Goal: Task Accomplishment & Management: Complete application form

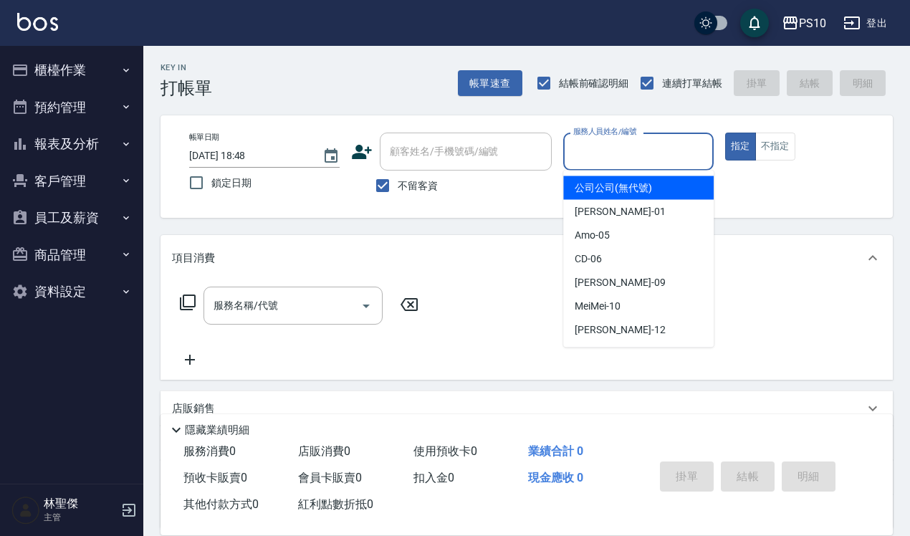
click at [447, 151] on input "服務人員姓名/編號" at bounding box center [639, 151] width 138 height 25
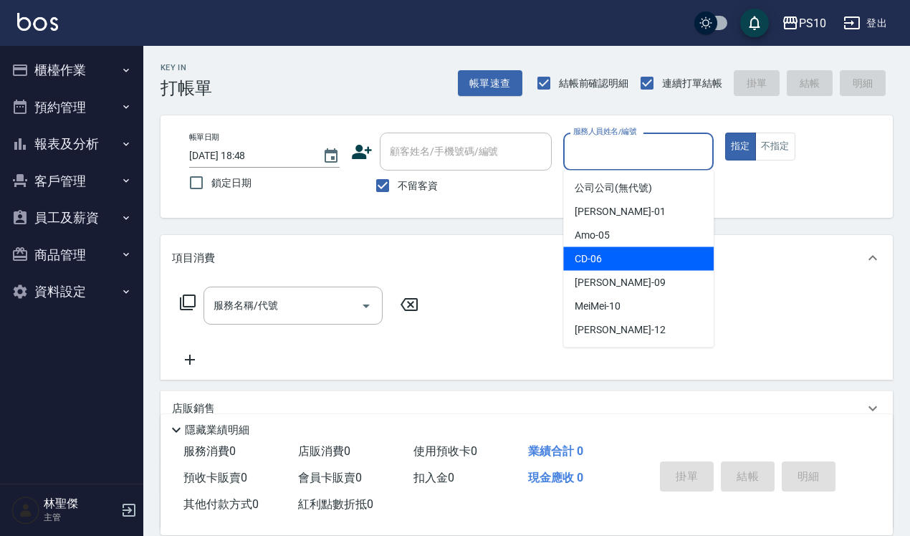
click at [447, 256] on div "CD -06" at bounding box center [638, 259] width 150 height 24
type input "CD-06"
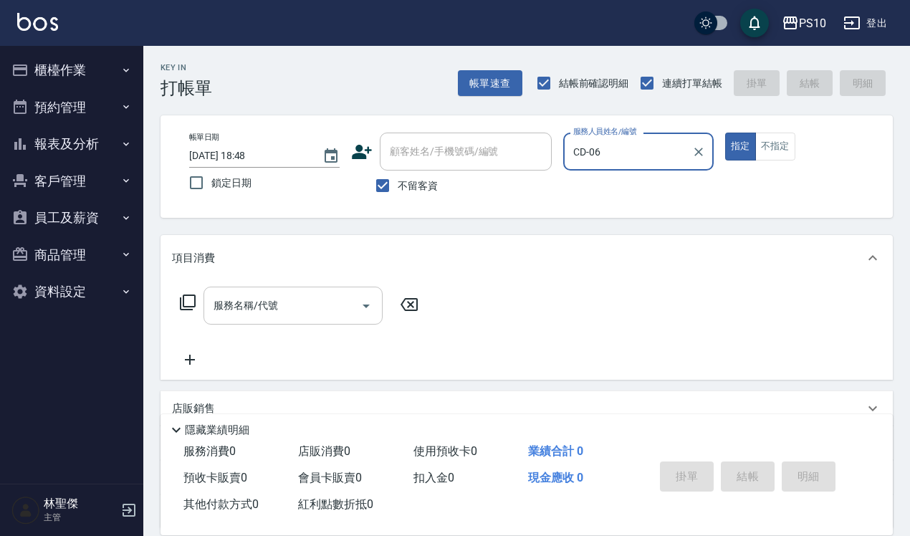
click at [277, 314] on input "服務名稱/代號" at bounding box center [282, 305] width 145 height 25
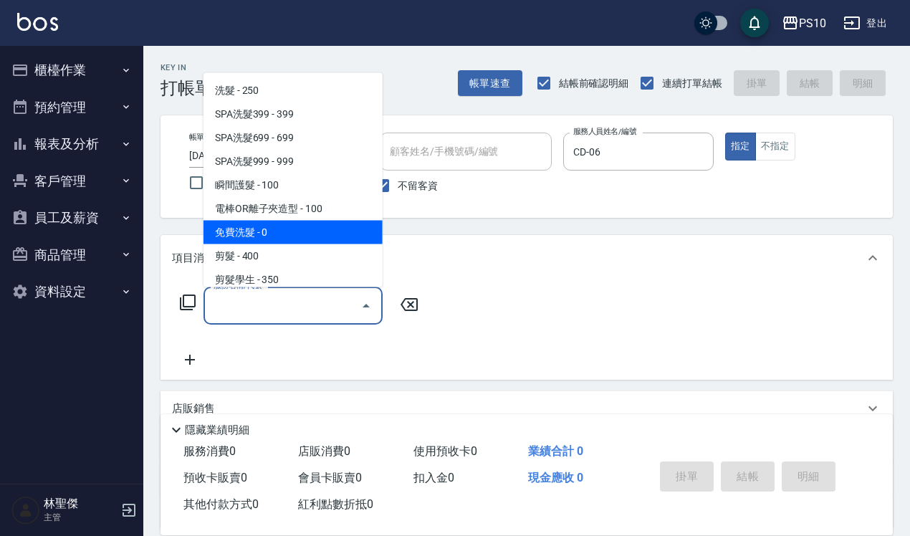
click at [262, 238] on span "免費洗髮 - 0" at bounding box center [292, 232] width 179 height 24
type input "免費洗髮(107)"
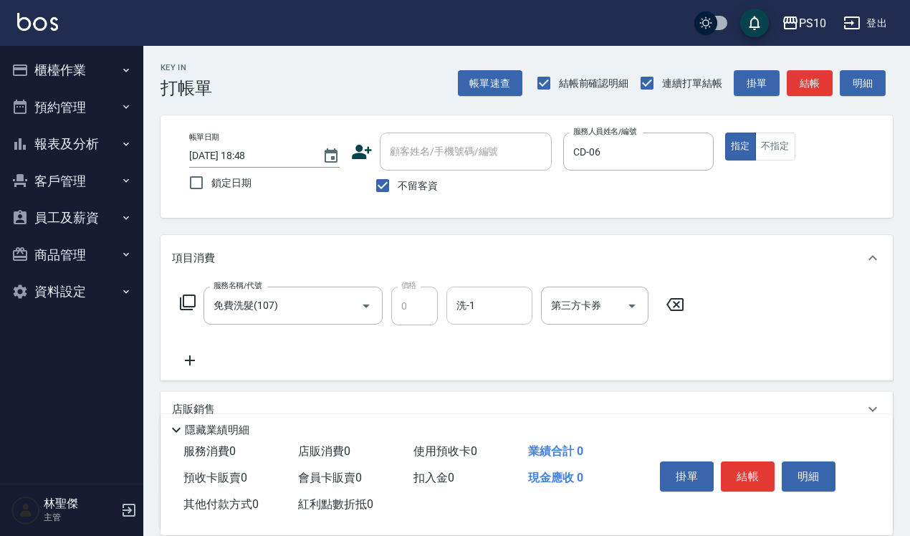
click at [447, 303] on input "洗-1" at bounding box center [489, 305] width 73 height 25
type input "9"
click at [185, 357] on icon at bounding box center [190, 360] width 36 height 17
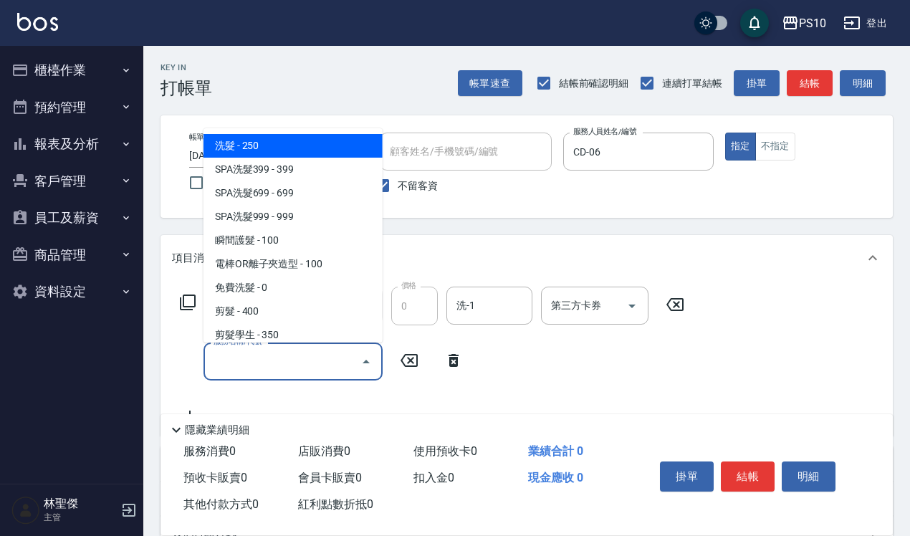
click at [220, 351] on input "服務名稱/代號" at bounding box center [282, 361] width 145 height 25
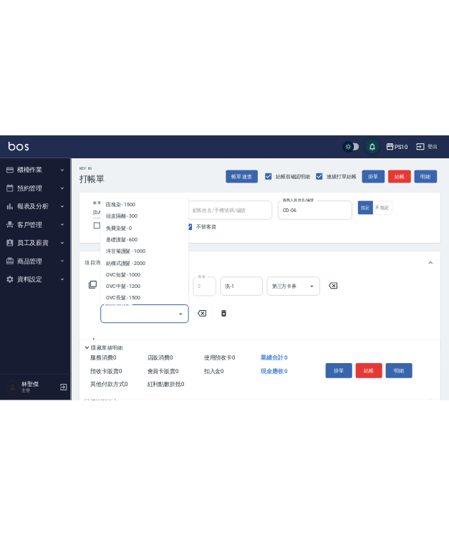
scroll to position [716, 0]
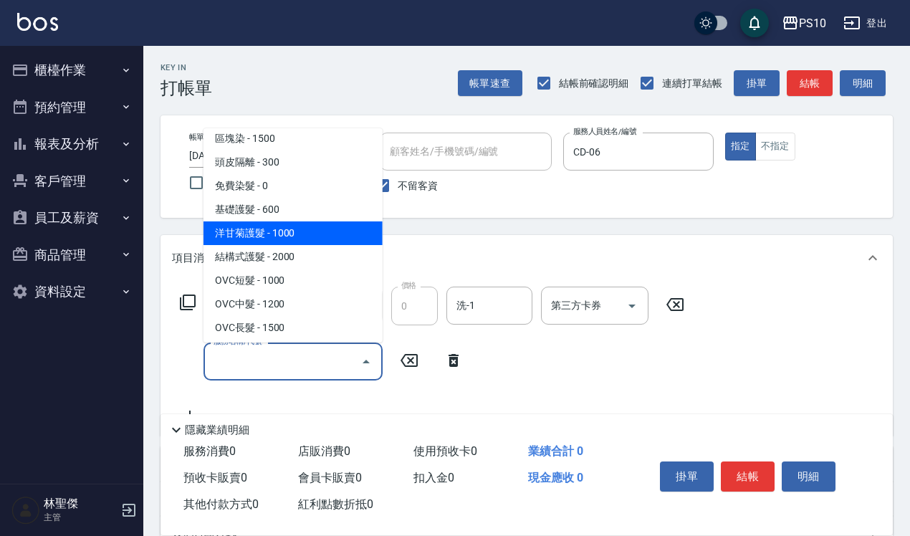
click at [277, 231] on span "洋甘菊護髮 - 1000" at bounding box center [292, 233] width 179 height 24
type input "洋甘菊護髮(502)"
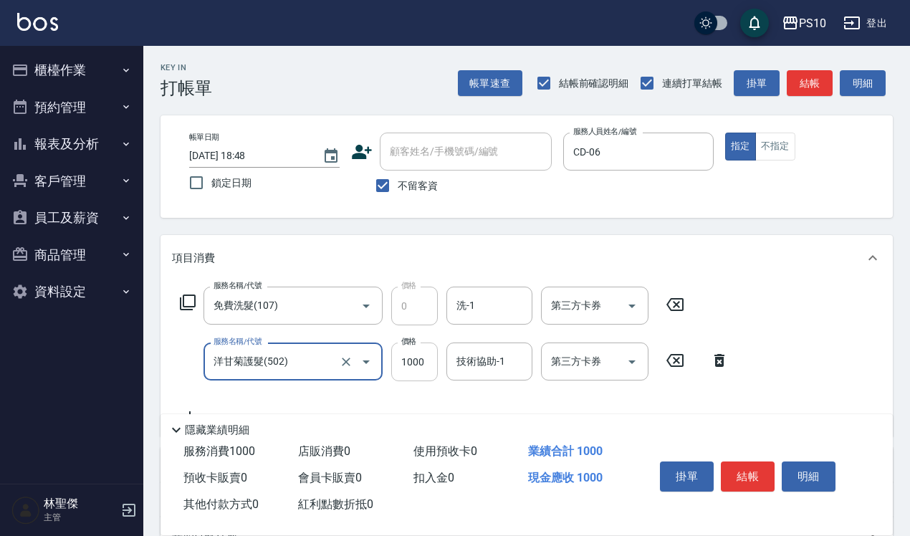
click at [408, 363] on input "1000" at bounding box center [414, 361] width 47 height 39
type input "2250"
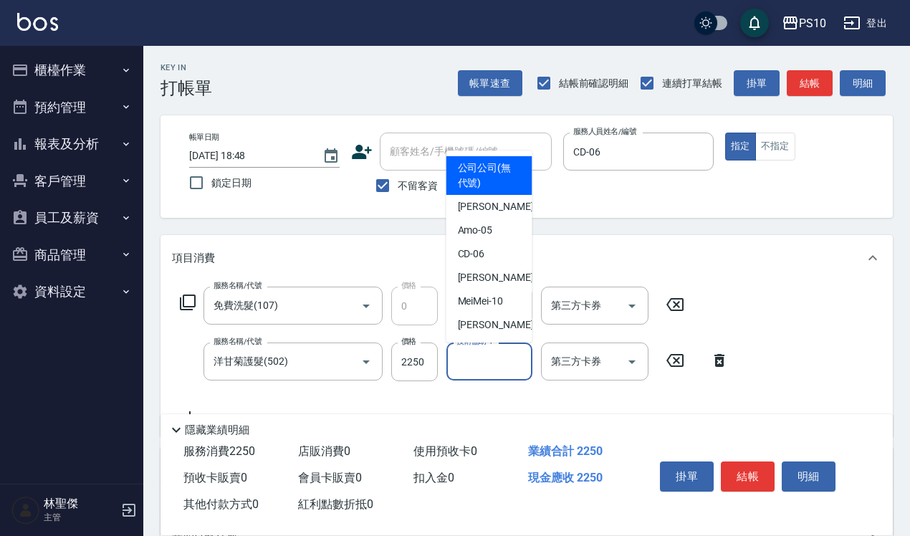
click at [447, 364] on input "技術協助-1" at bounding box center [489, 361] width 73 height 25
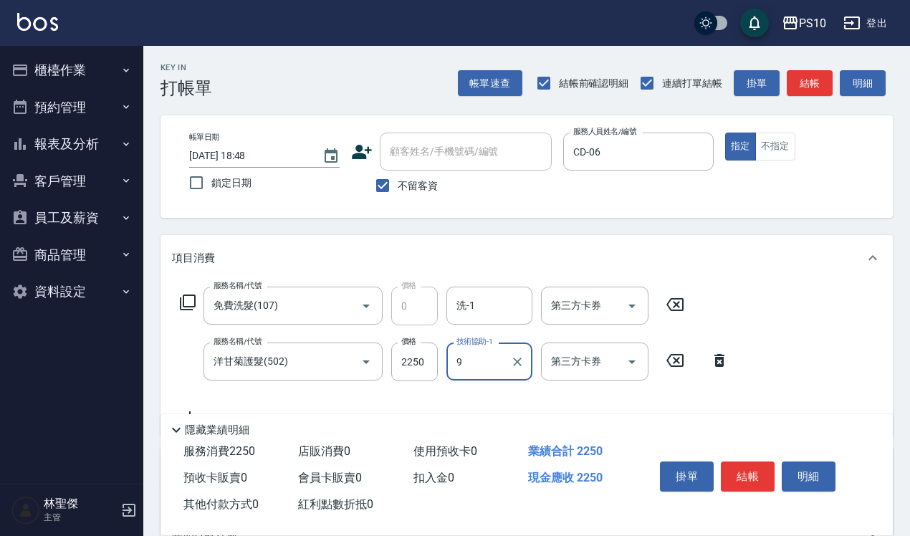
type input "9"
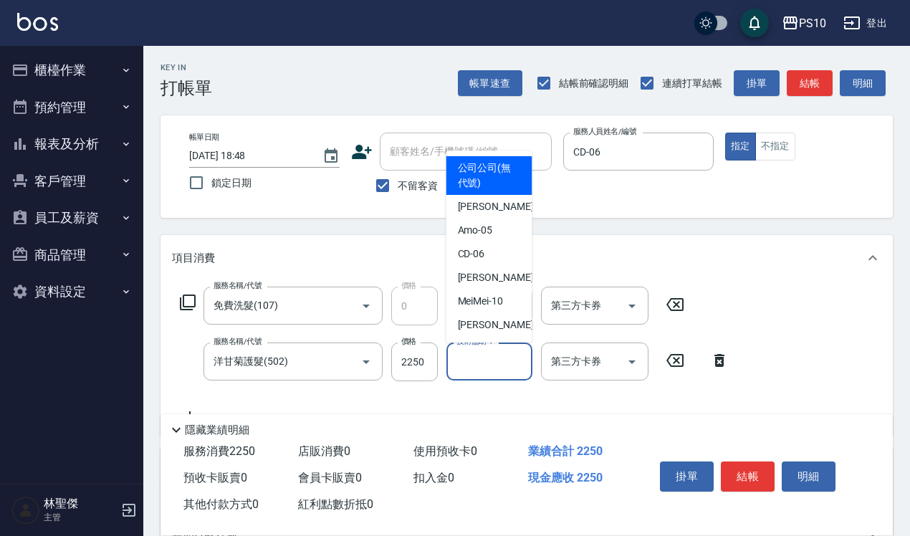
click at [447, 357] on input "技術協助-1" at bounding box center [489, 361] width 73 height 25
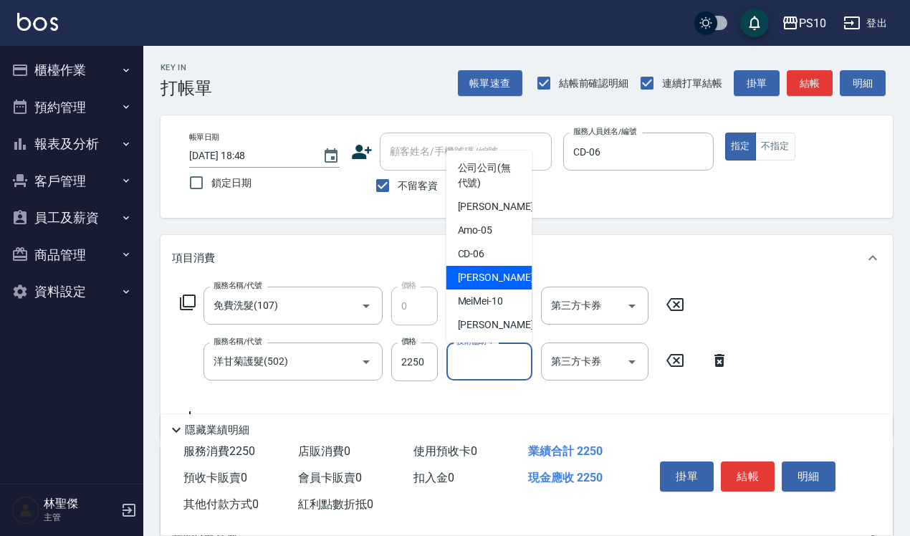
click at [447, 280] on div "[PERSON_NAME] -09" at bounding box center [489, 278] width 86 height 24
type input "[PERSON_NAME]-09"
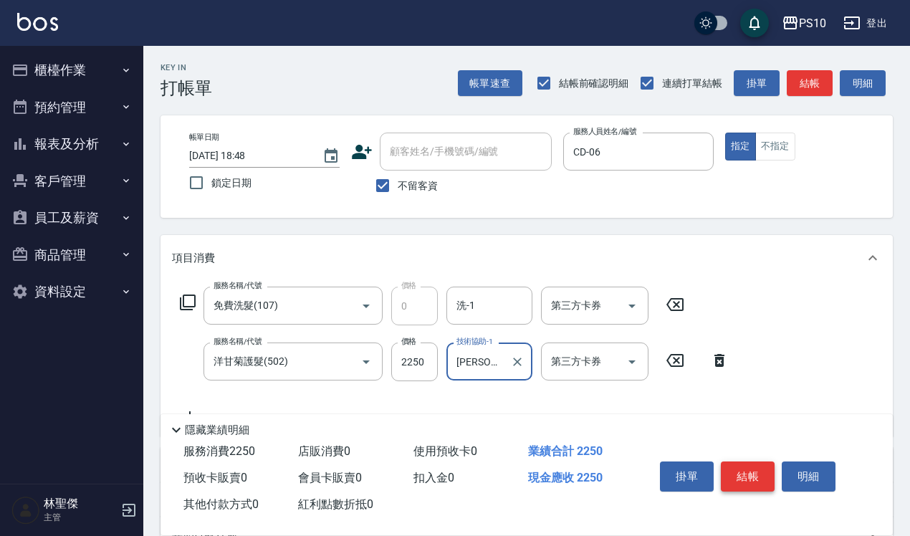
click at [447, 411] on button "結帳" at bounding box center [748, 476] width 54 height 30
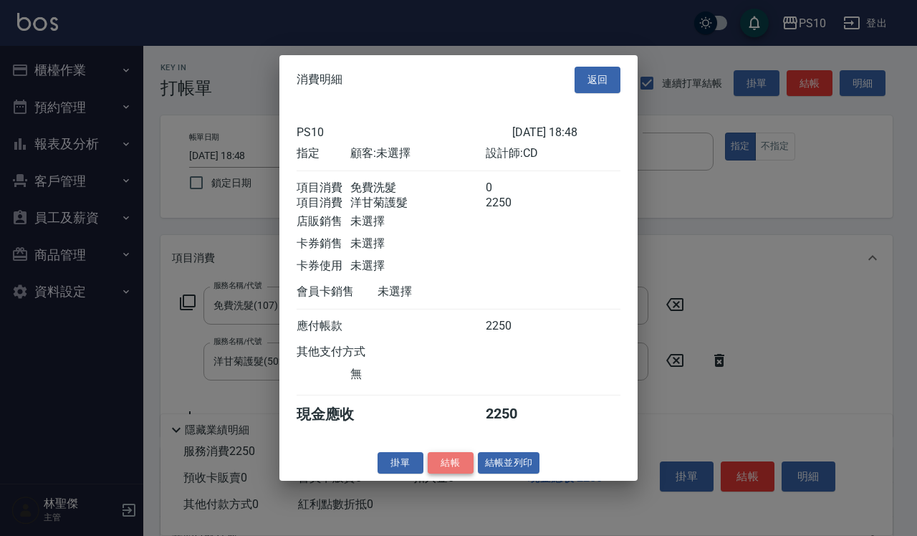
click at [438, 411] on button "結帳" at bounding box center [451, 462] width 46 height 22
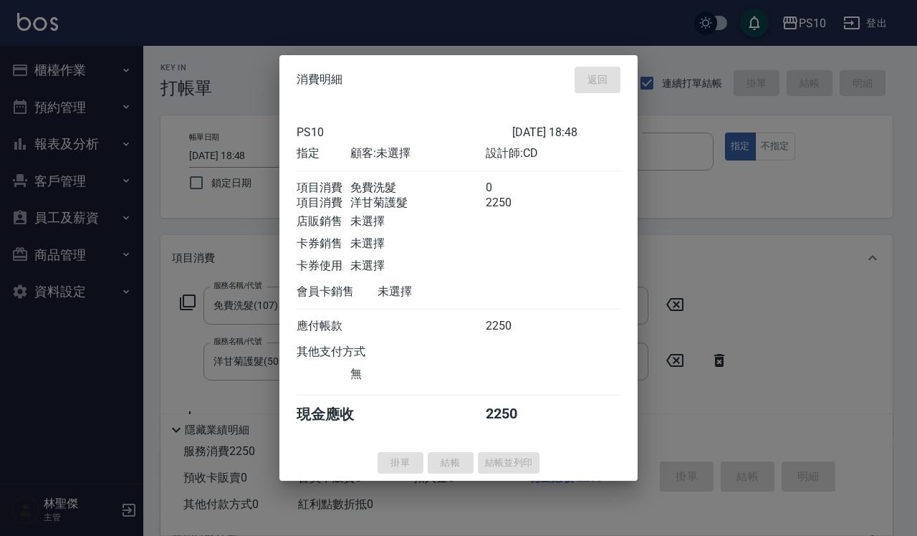
type input "[DATE] 18:52"
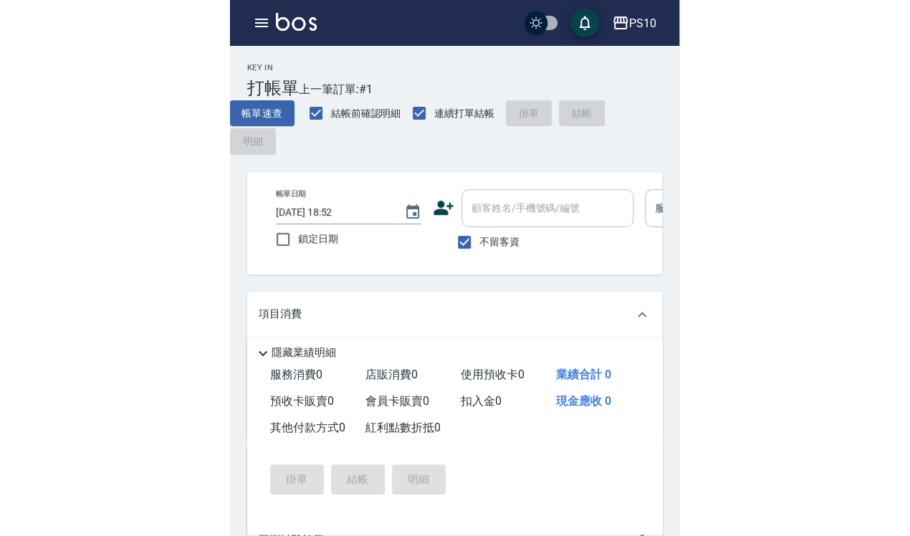
scroll to position [0, 301]
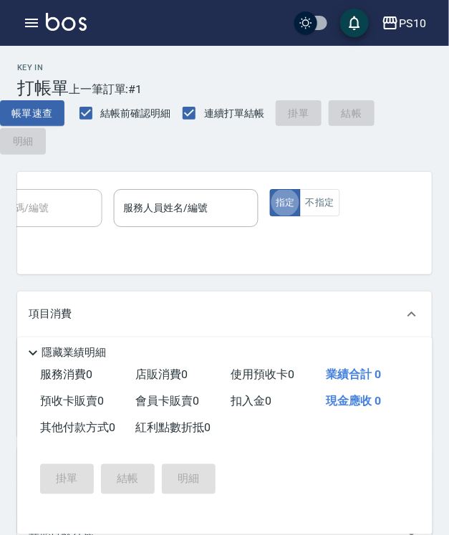
type button "true"
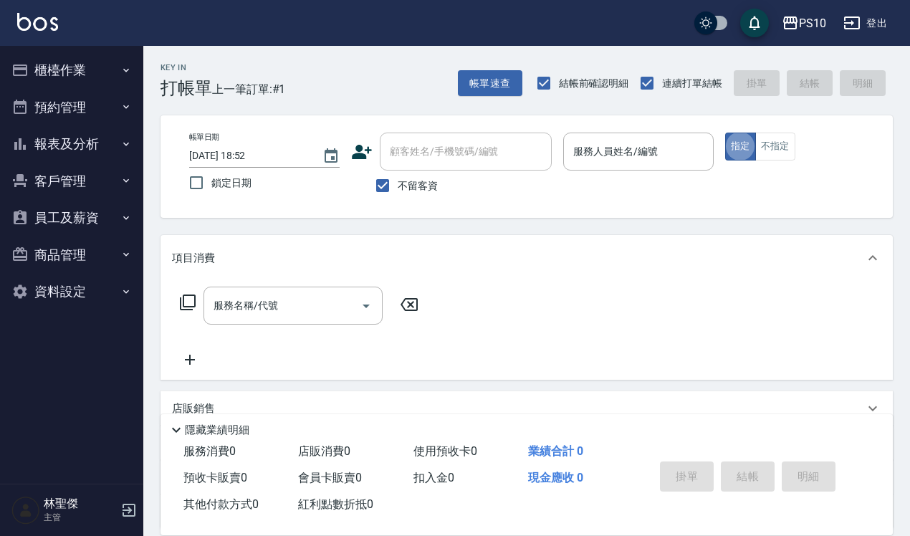
scroll to position [0, 0]
